Goal: Task Accomplishment & Management: Complete application form

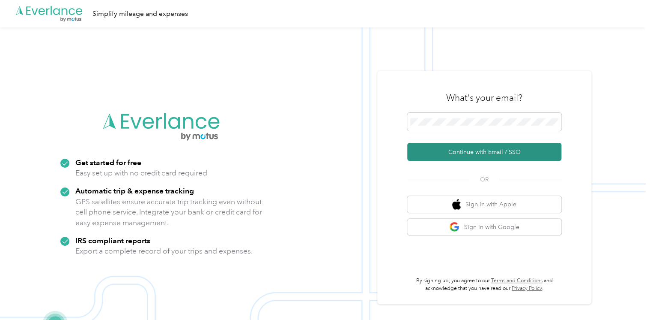
click at [473, 147] on button "Continue with Email / SSO" at bounding box center [484, 152] width 154 height 18
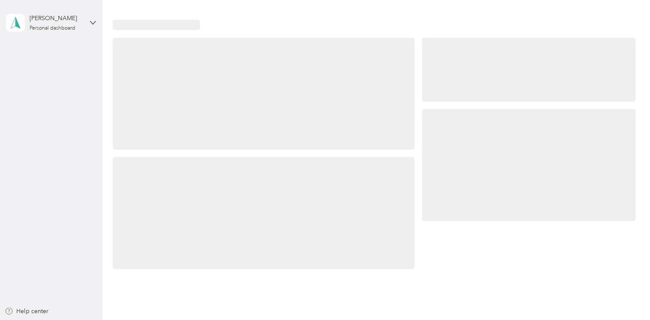
click at [437, 154] on div at bounding box center [528, 165] width 213 height 112
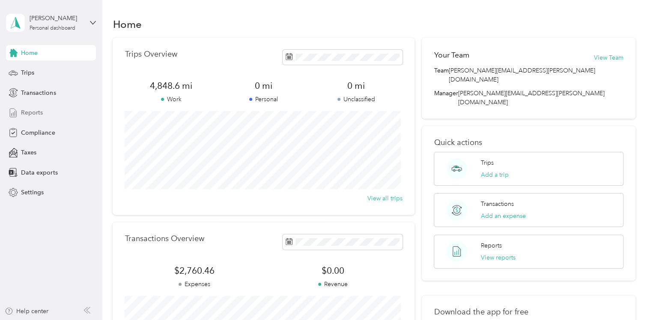
click at [38, 114] on span "Reports" at bounding box center [32, 112] width 22 height 9
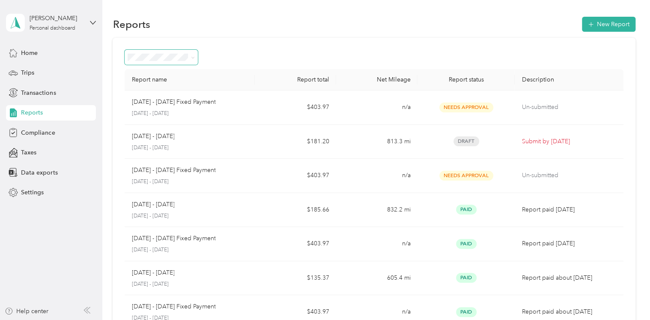
click at [166, 51] on span at bounding box center [161, 57] width 73 height 15
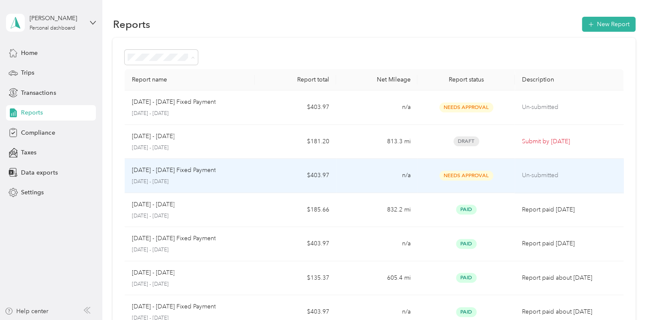
click at [251, 173] on td "[DATE] - [DATE] Fixed Payment [DATE] - [DATE]" at bounding box center [190, 176] width 130 height 34
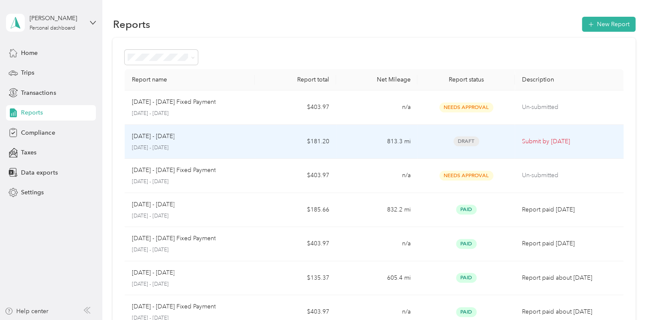
click at [350, 146] on td "813.3 mi" at bounding box center [376, 142] width 81 height 34
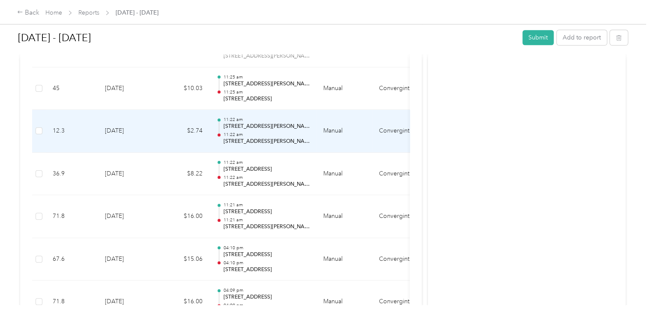
scroll to position [514, 0]
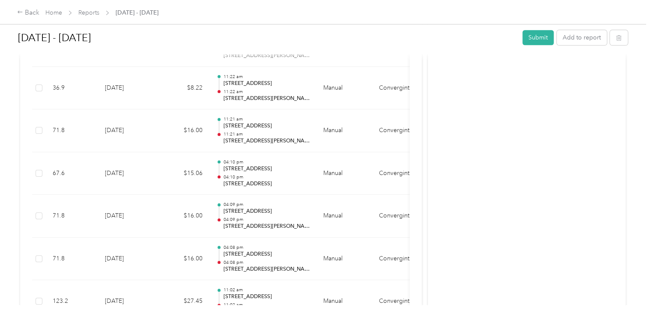
click at [475, 184] on div "Activity and Comments" at bounding box center [527, 57] width 198 height 1012
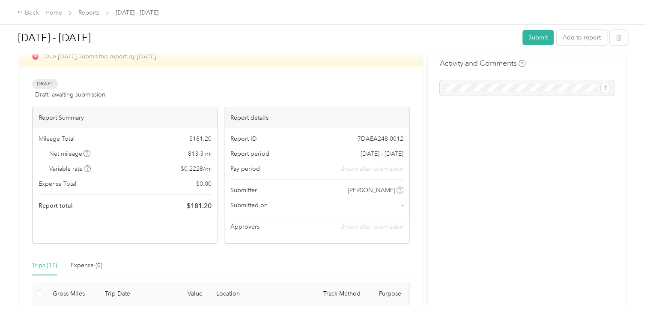
scroll to position [0, 0]
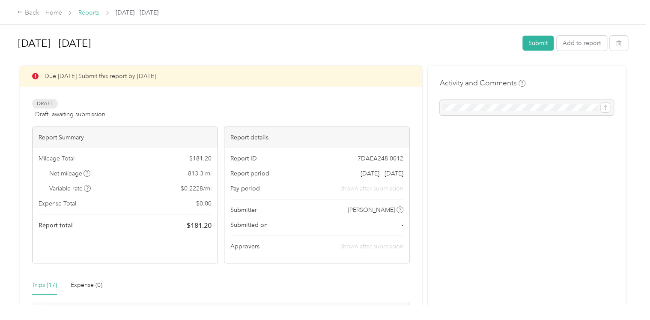
click at [88, 14] on link "Reports" at bounding box center [88, 12] width 21 height 7
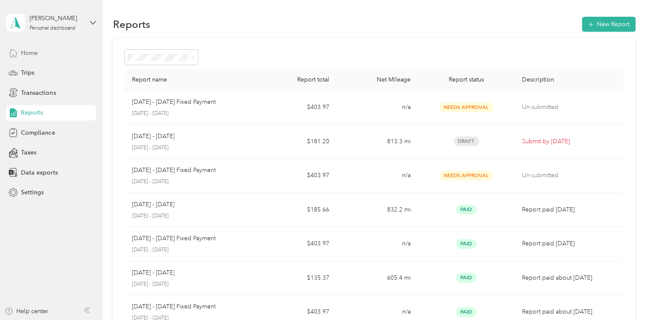
click at [40, 54] on div "Home" at bounding box center [51, 52] width 90 height 15
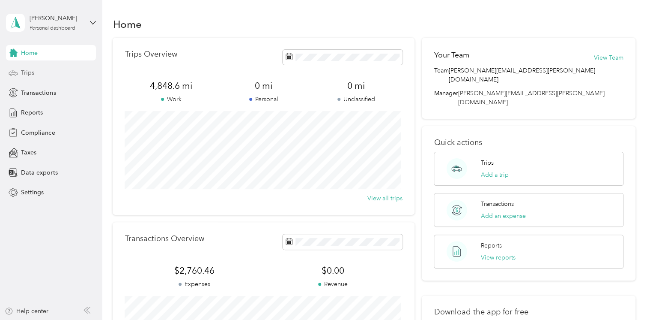
click at [33, 75] on span "Trips" at bounding box center [27, 72] width 13 height 9
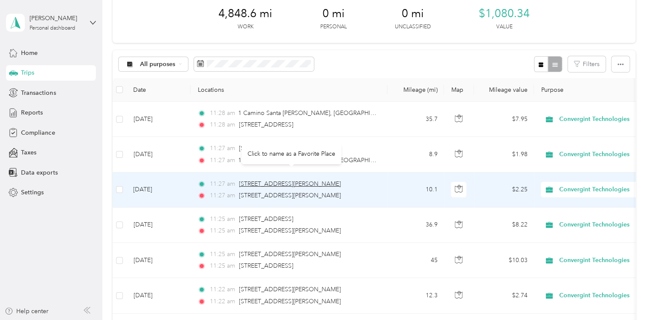
scroll to position [86, 0]
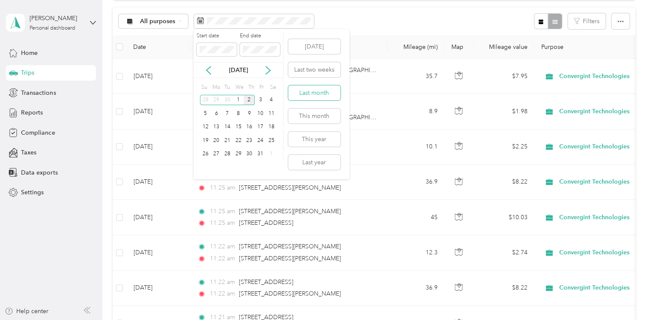
click at [315, 94] on button "Last month" at bounding box center [314, 92] width 52 height 15
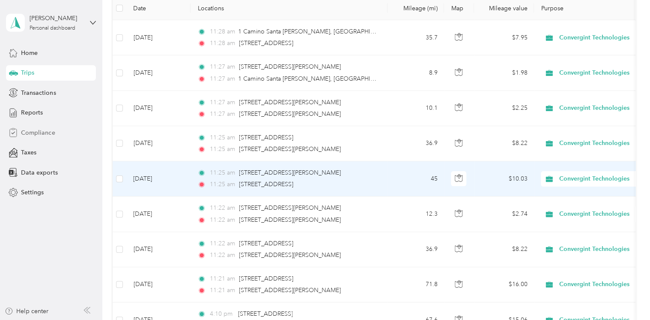
scroll to position [43, 0]
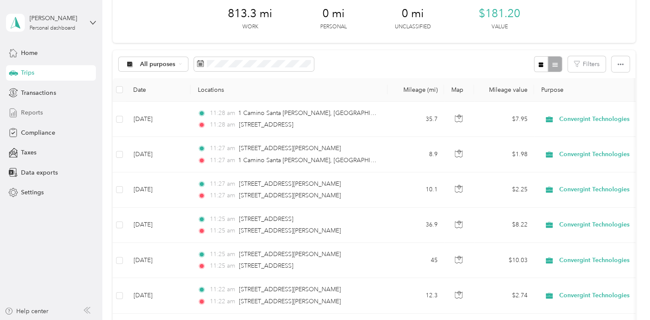
click at [37, 115] on span "Reports" at bounding box center [32, 112] width 22 height 9
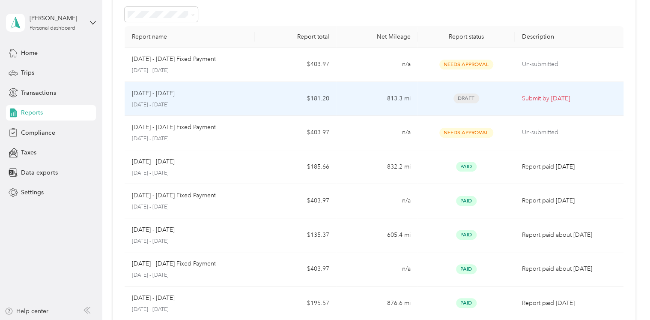
click at [418, 101] on td "Draft" at bounding box center [467, 99] width 98 height 34
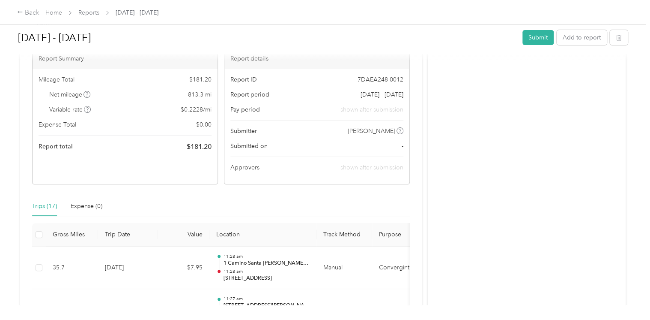
scroll to position [129, 0]
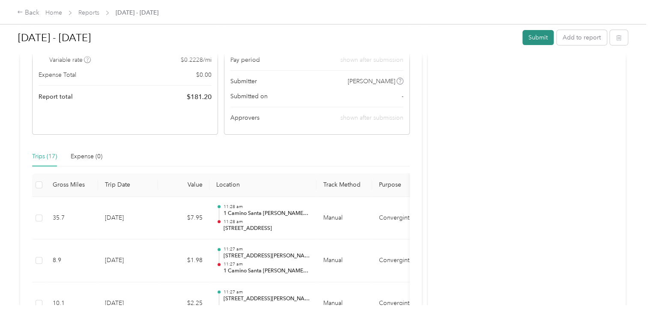
click at [540, 39] on button "Submit" at bounding box center [538, 37] width 31 height 15
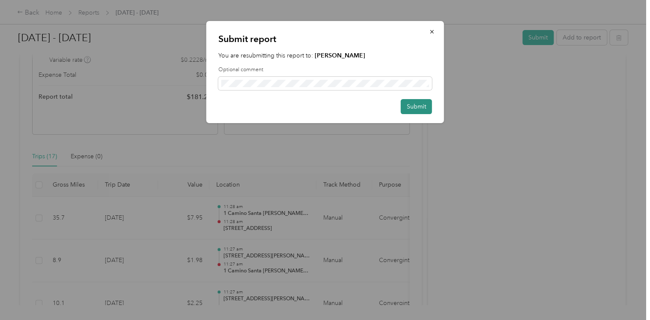
click at [420, 107] on button "Submit" at bounding box center [416, 106] width 31 height 15
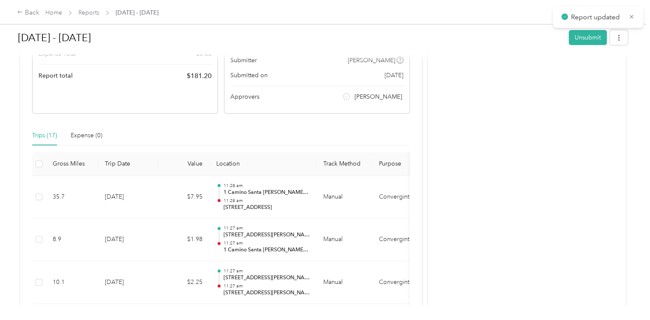
scroll to position [108, 0]
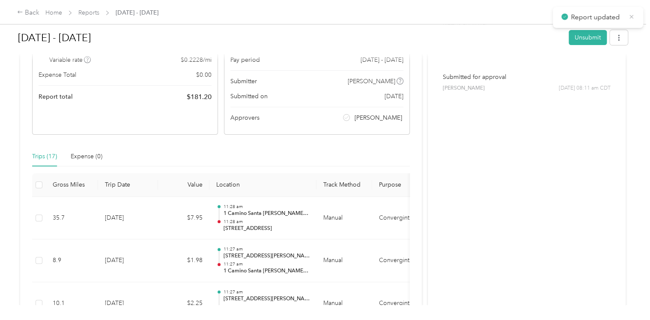
click at [632, 16] on icon at bounding box center [632, 17] width 6 height 8
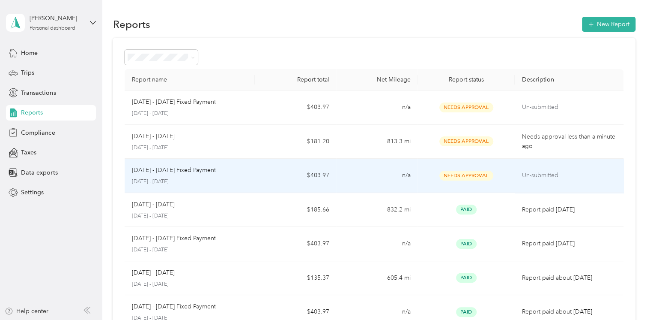
click at [428, 178] on div "Needs Approval" at bounding box center [467, 176] width 84 height 10
